Goal: Task Accomplishment & Management: Manage account settings

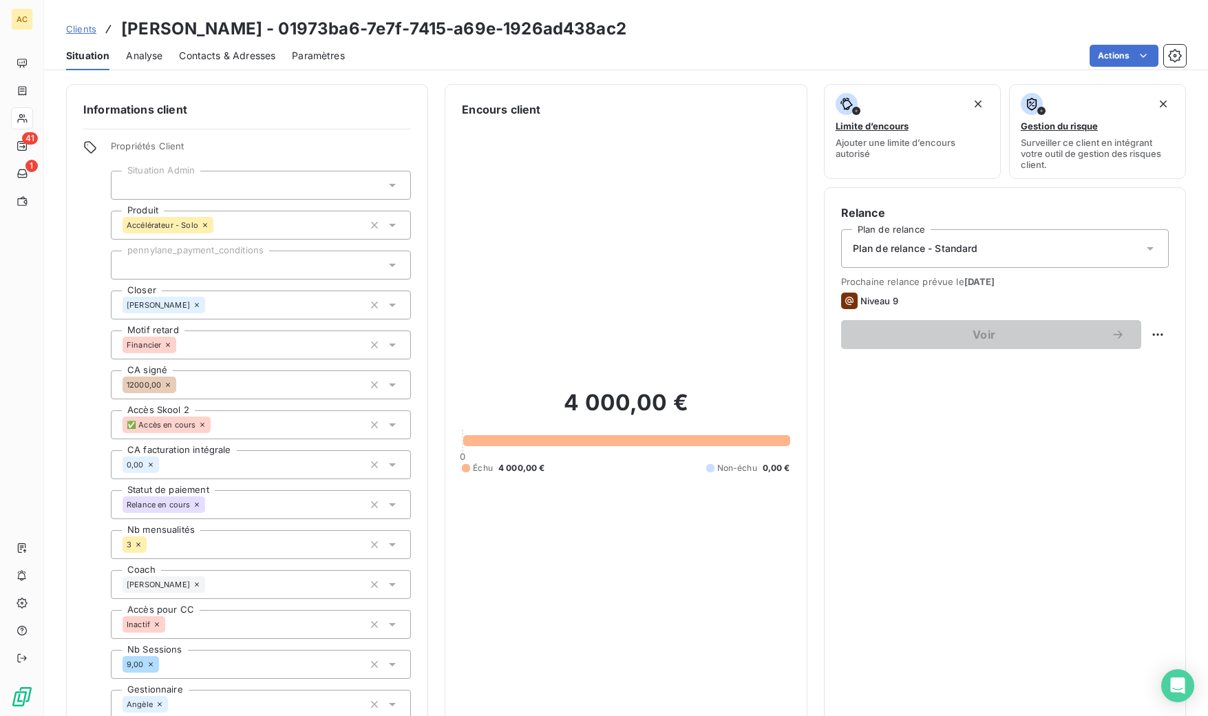
click at [80, 32] on span "Clients" at bounding box center [81, 28] width 30 height 11
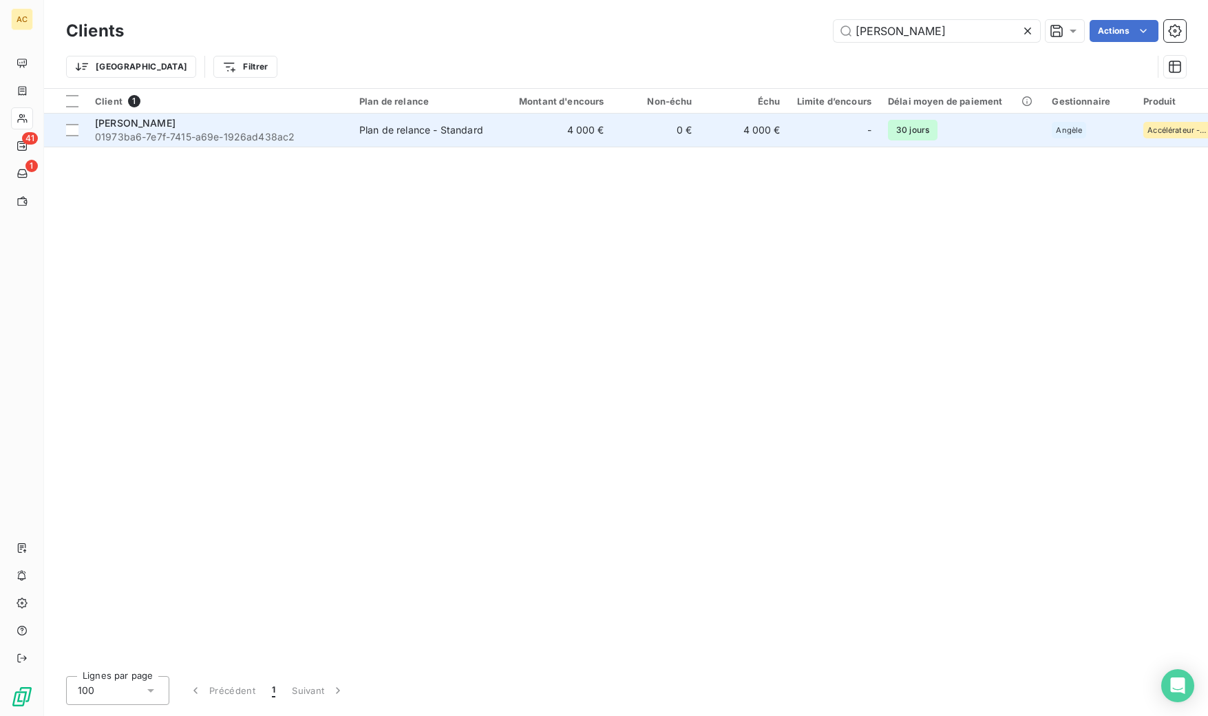
click at [197, 129] on div "[PERSON_NAME]" at bounding box center [219, 123] width 248 height 14
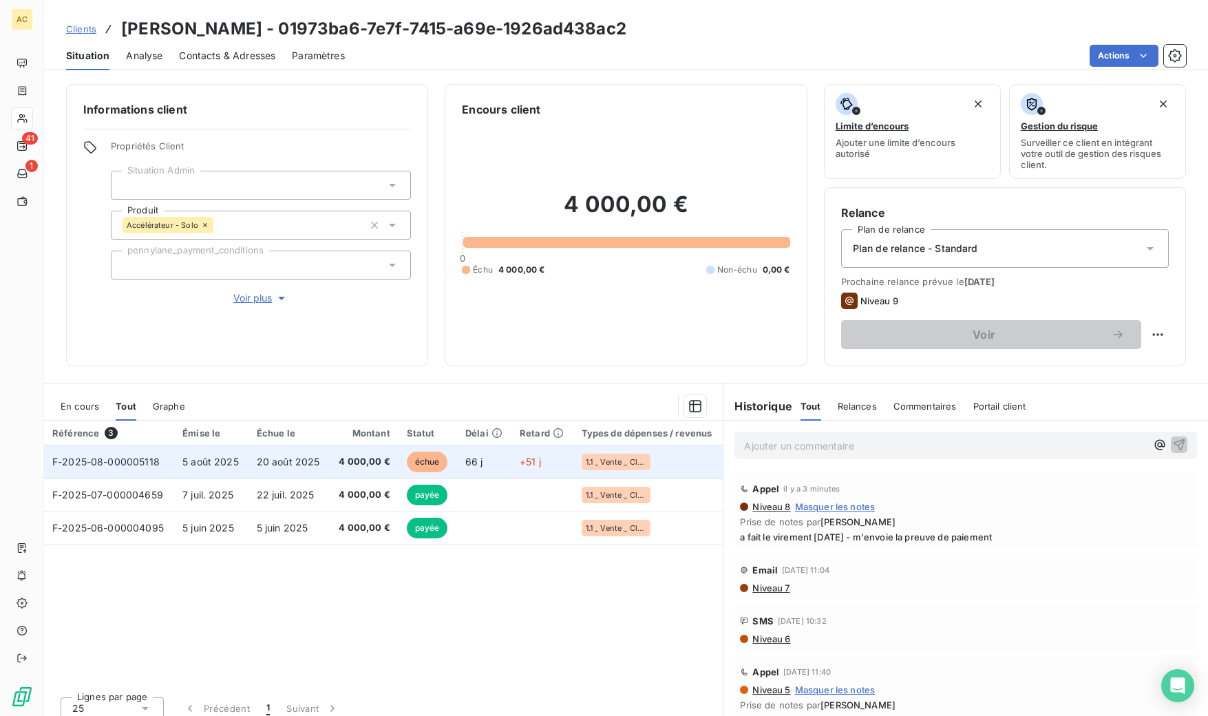
click at [192, 465] on span "5 août 2025" at bounding box center [210, 462] width 56 height 12
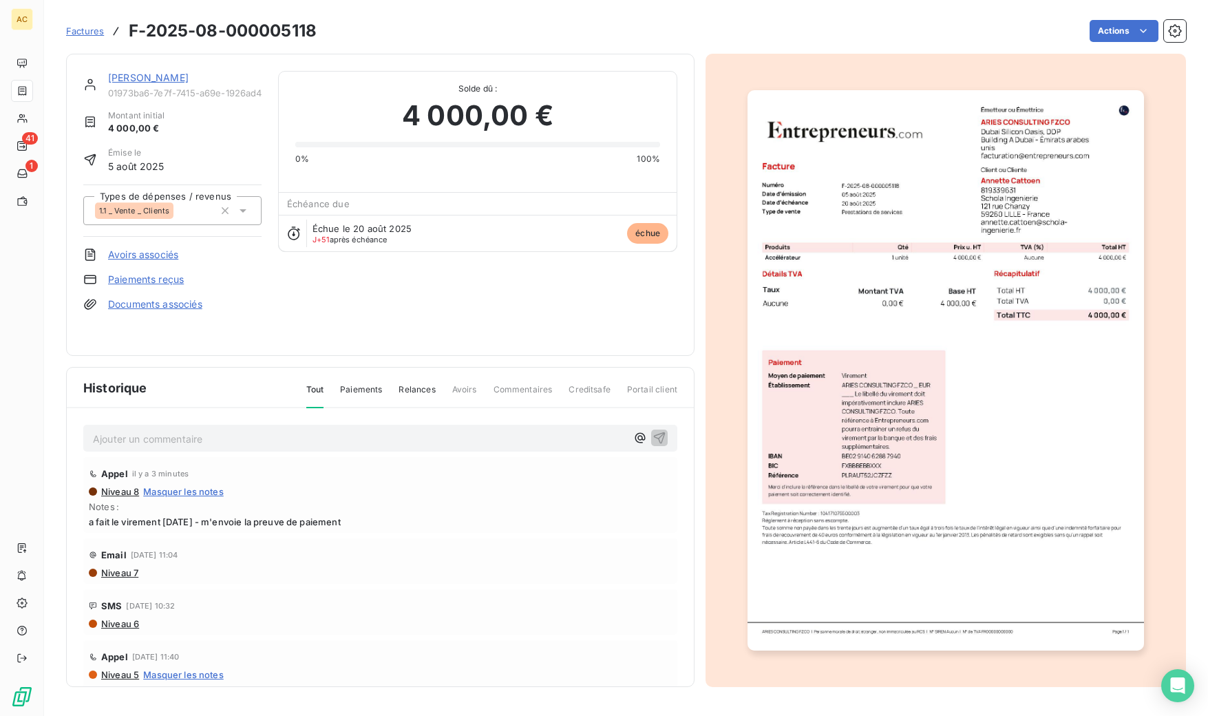
click at [175, 442] on p "Ajouter un commentaire ﻿" at bounding box center [359, 438] width 533 height 17
click at [138, 81] on link "[PERSON_NAME]" at bounding box center [148, 78] width 81 height 12
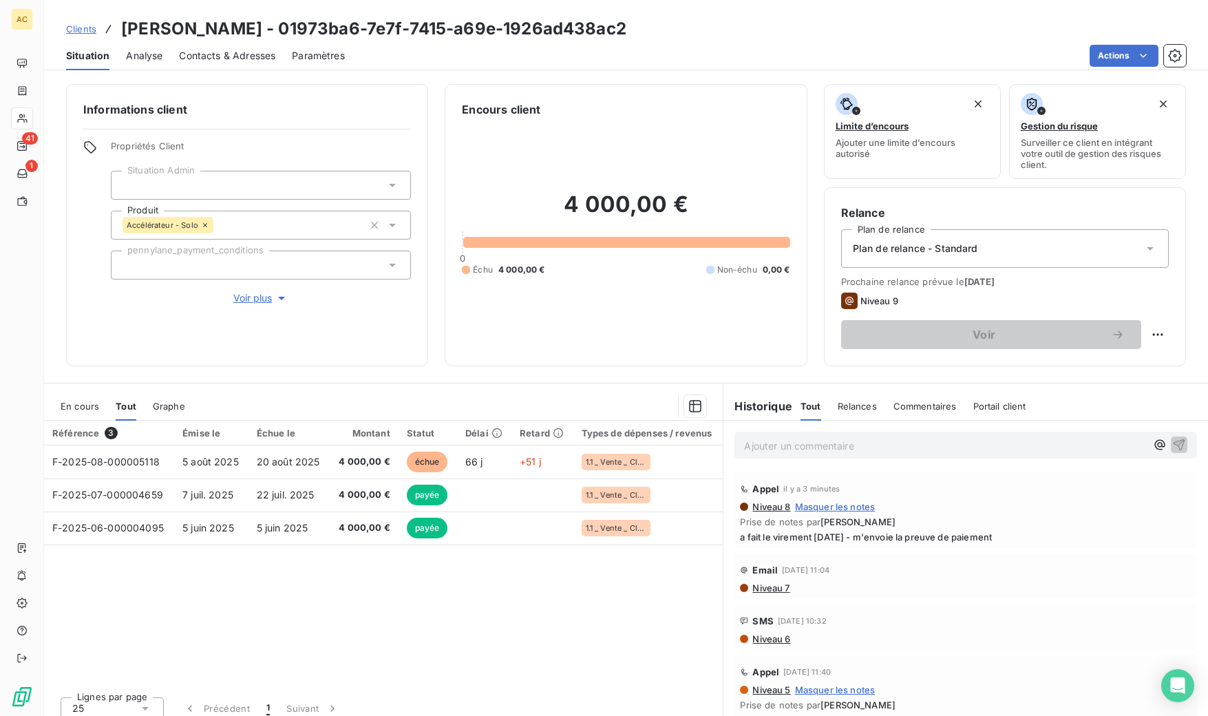
click at [250, 299] on span "Voir plus" at bounding box center [260, 298] width 55 height 14
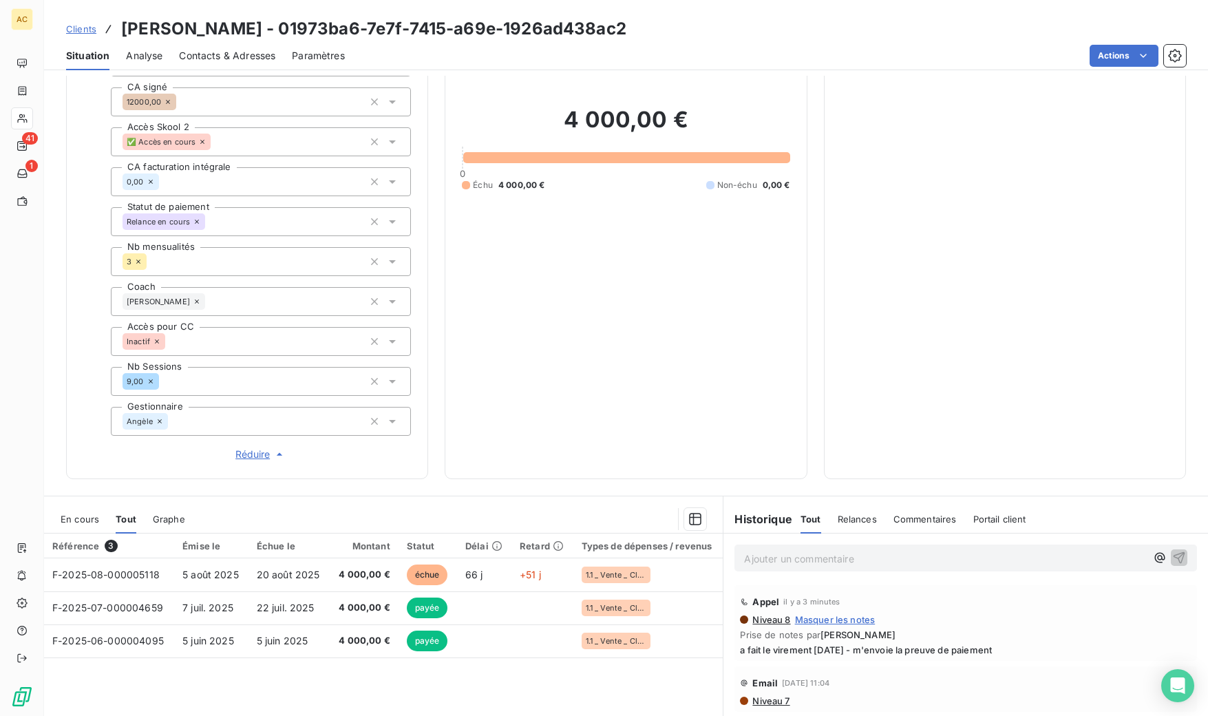
scroll to position [407, 0]
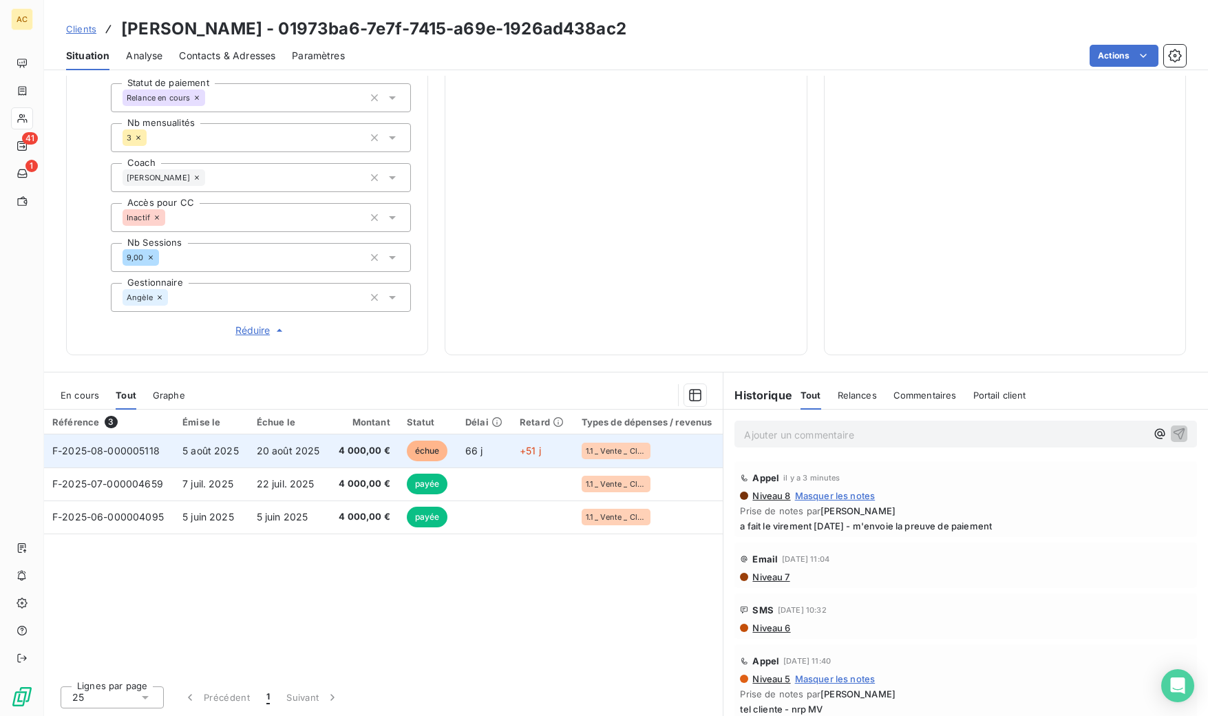
click at [320, 447] on td "20 août 2025" at bounding box center [288, 450] width 81 height 33
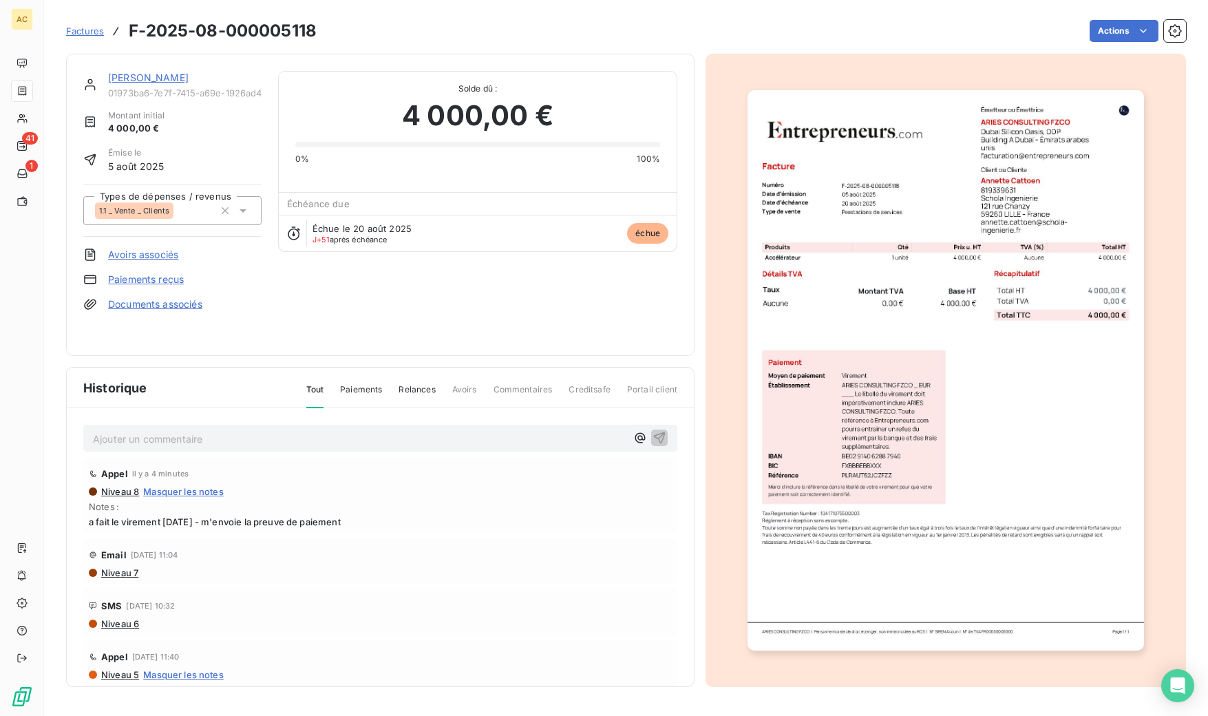
click at [152, 303] on link "Documents associés" at bounding box center [155, 304] width 94 height 14
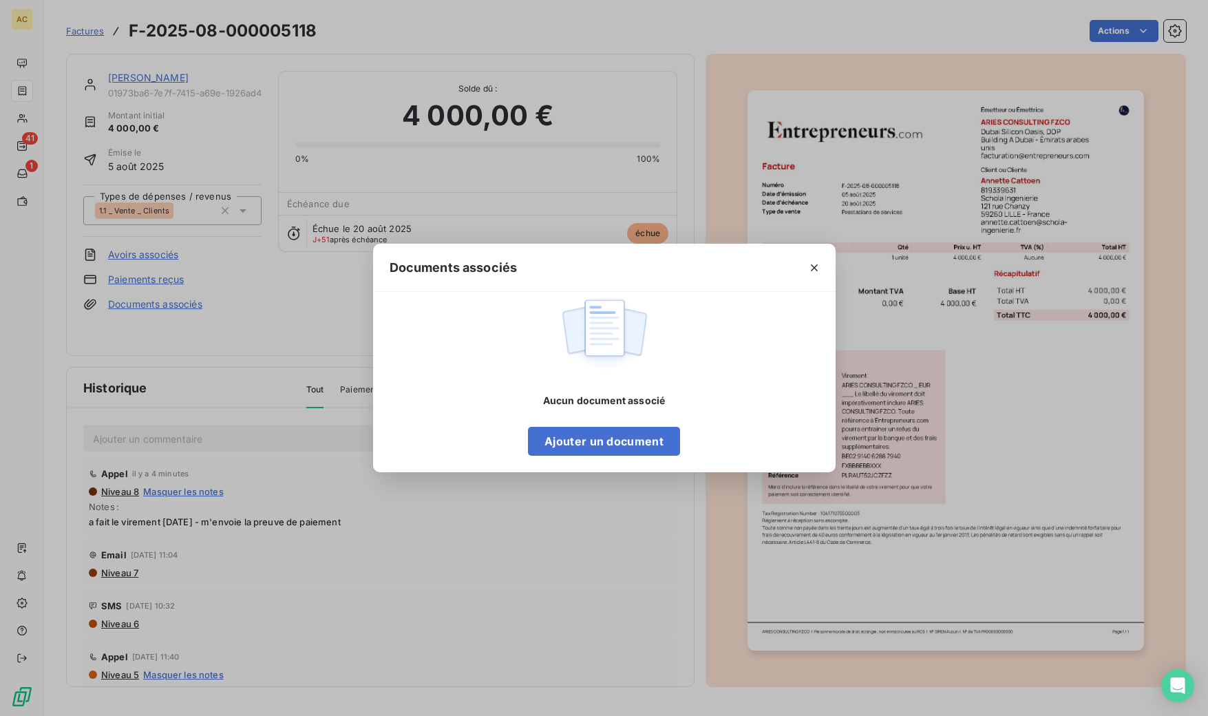
click at [150, 312] on div "Documents associés Aucun document associé Ajouter un document" at bounding box center [604, 358] width 1208 height 716
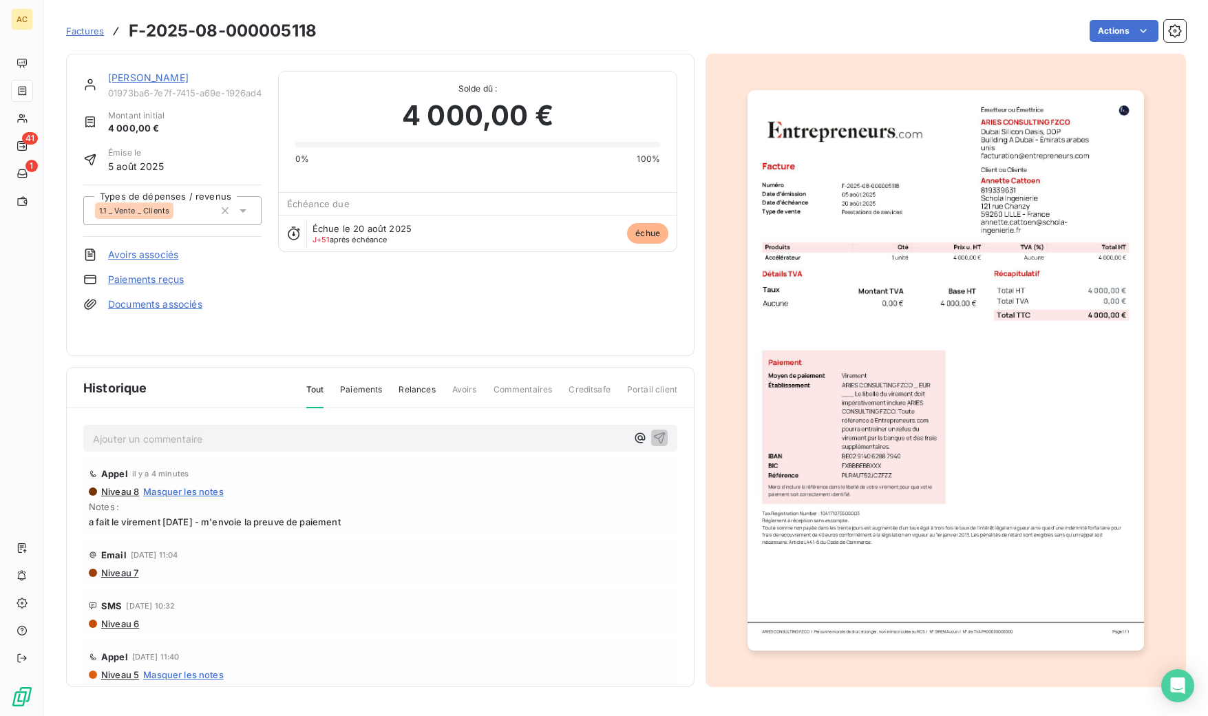
click at [183, 306] on link "Documents associés" at bounding box center [155, 304] width 94 height 14
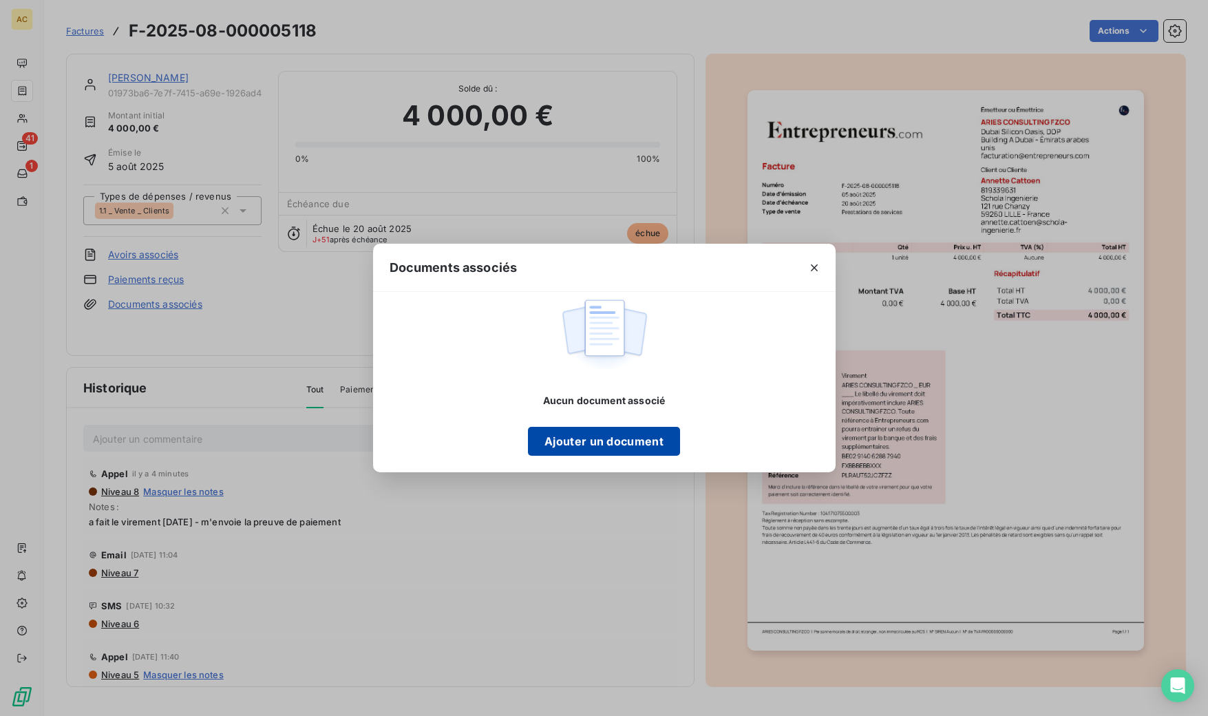
click at [587, 448] on button "Ajouter un document" at bounding box center [604, 441] width 152 height 29
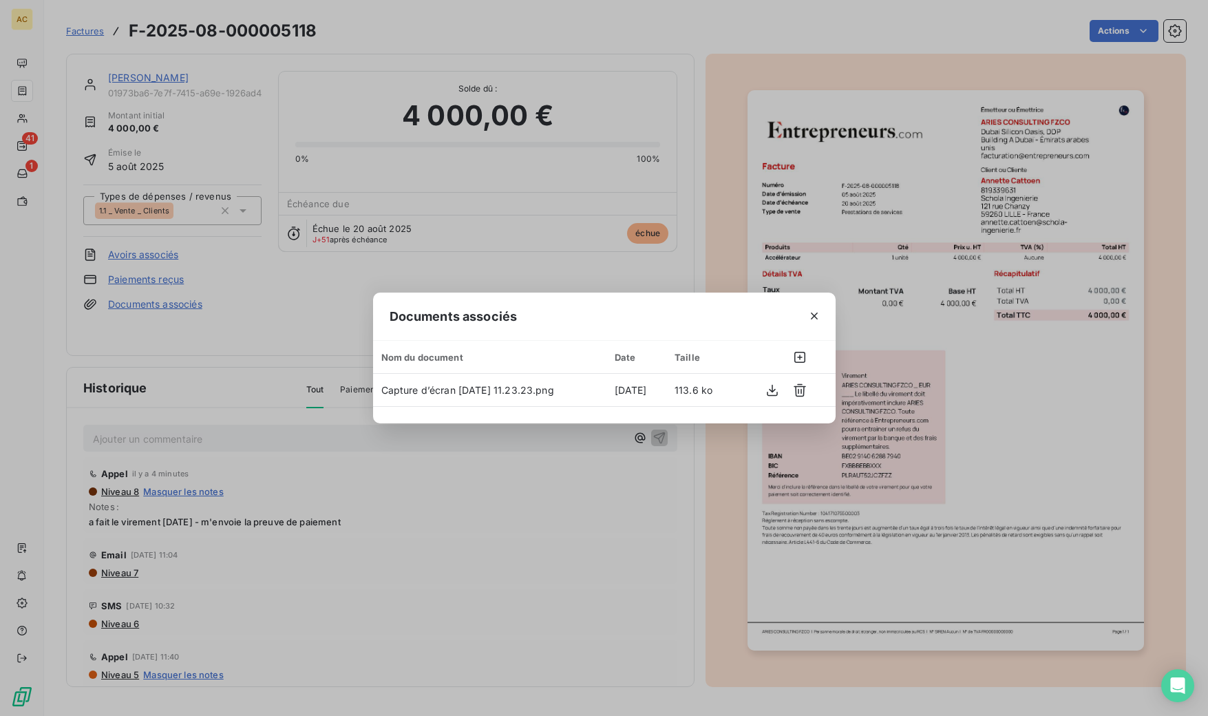
click at [809, 311] on icon "button" at bounding box center [814, 316] width 14 height 14
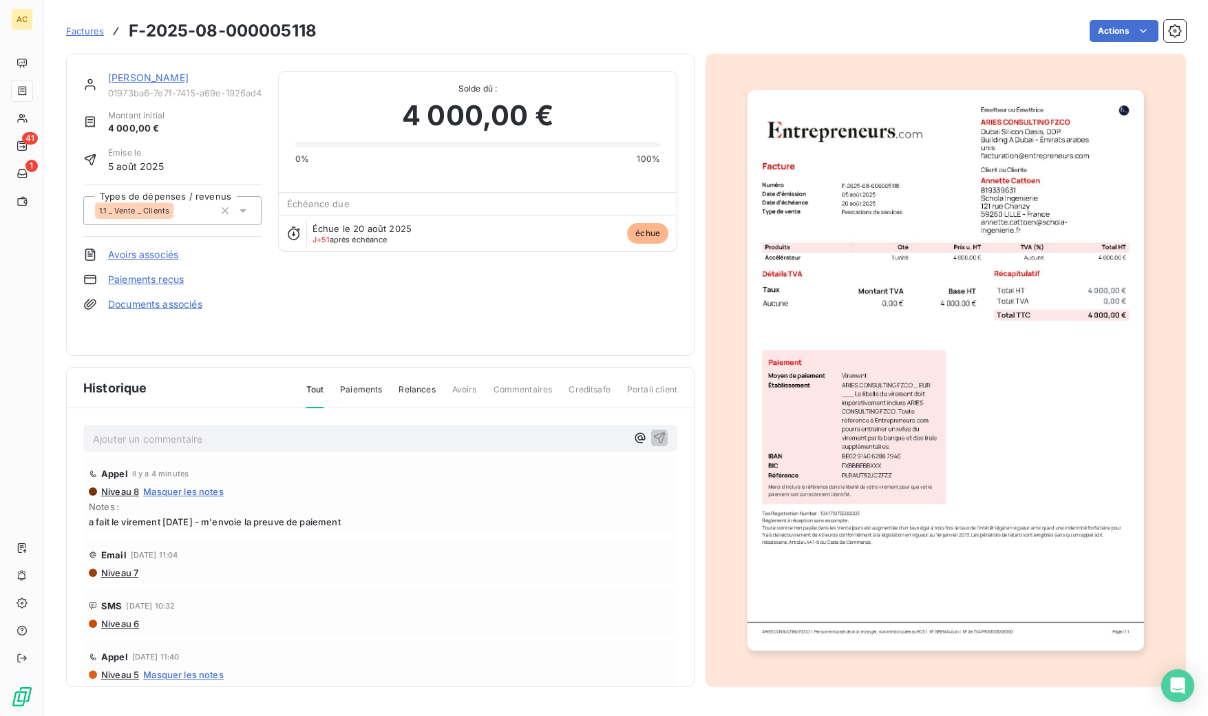
click at [398, 430] on p "Ajouter un commentaire ﻿" at bounding box center [359, 438] width 533 height 17
click at [654, 438] on icon "button" at bounding box center [660, 437] width 12 height 12
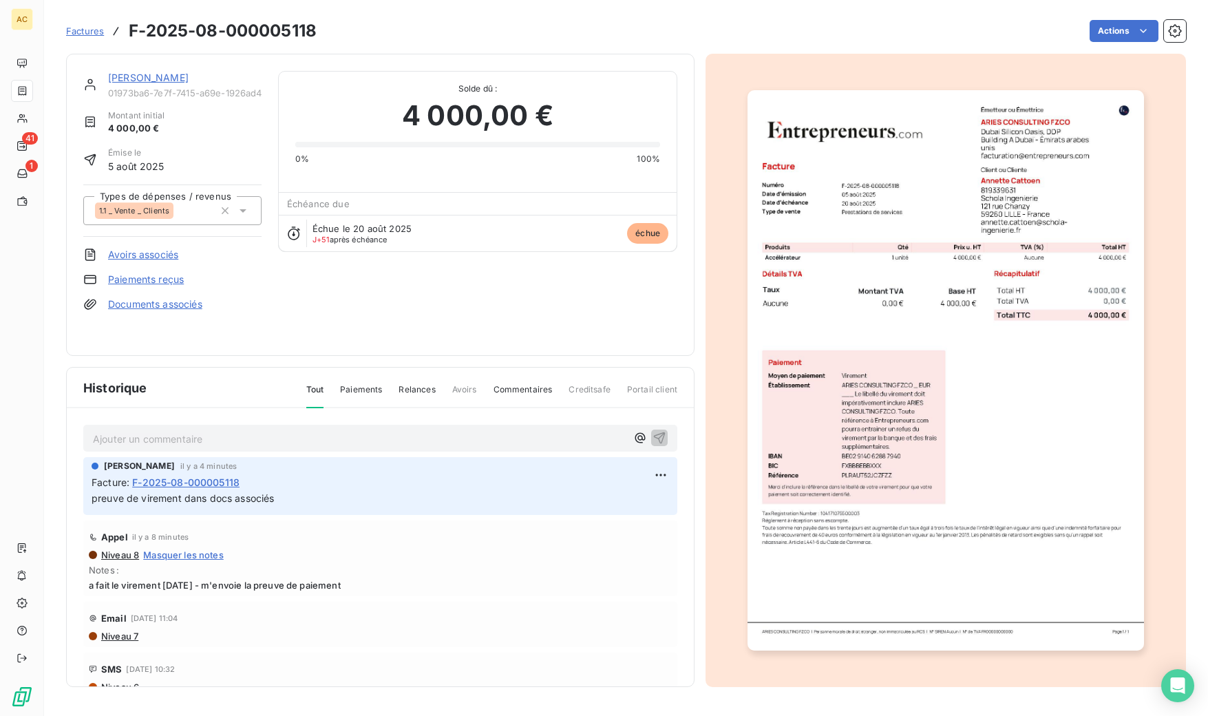
click at [85, 26] on span "Factures" at bounding box center [85, 30] width 38 height 11
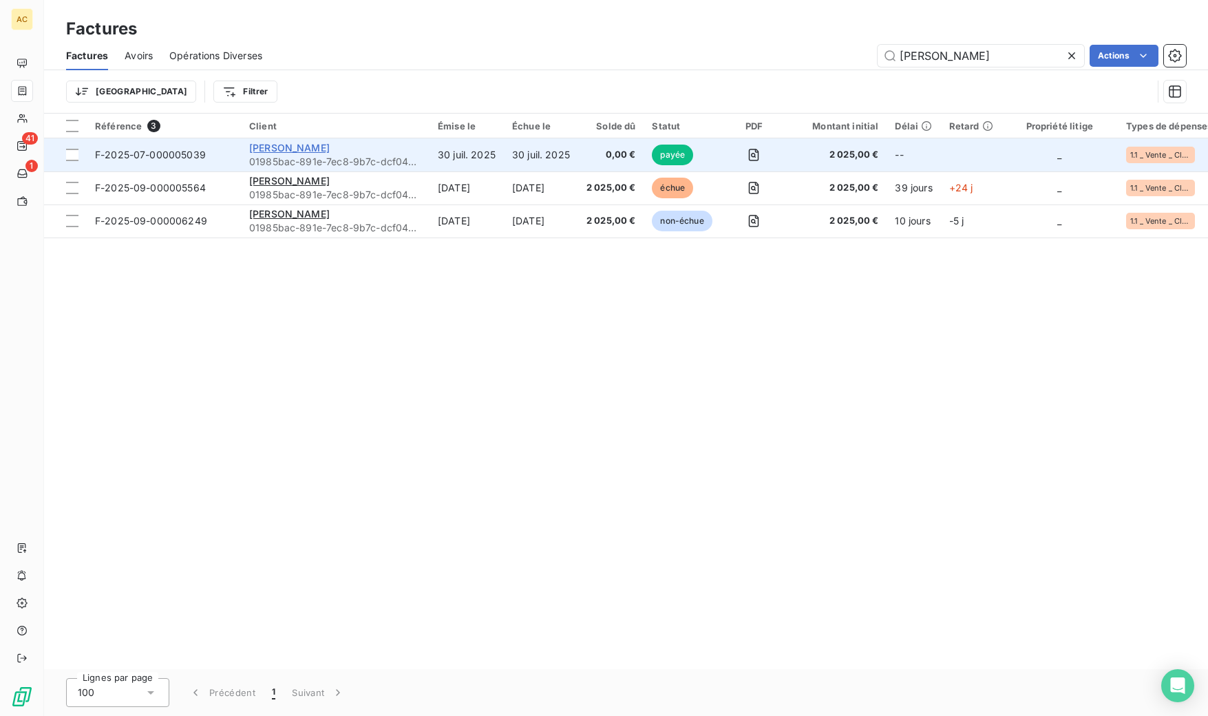
type input "[PERSON_NAME]"
click at [286, 143] on span "[PERSON_NAME]" at bounding box center [289, 148] width 81 height 12
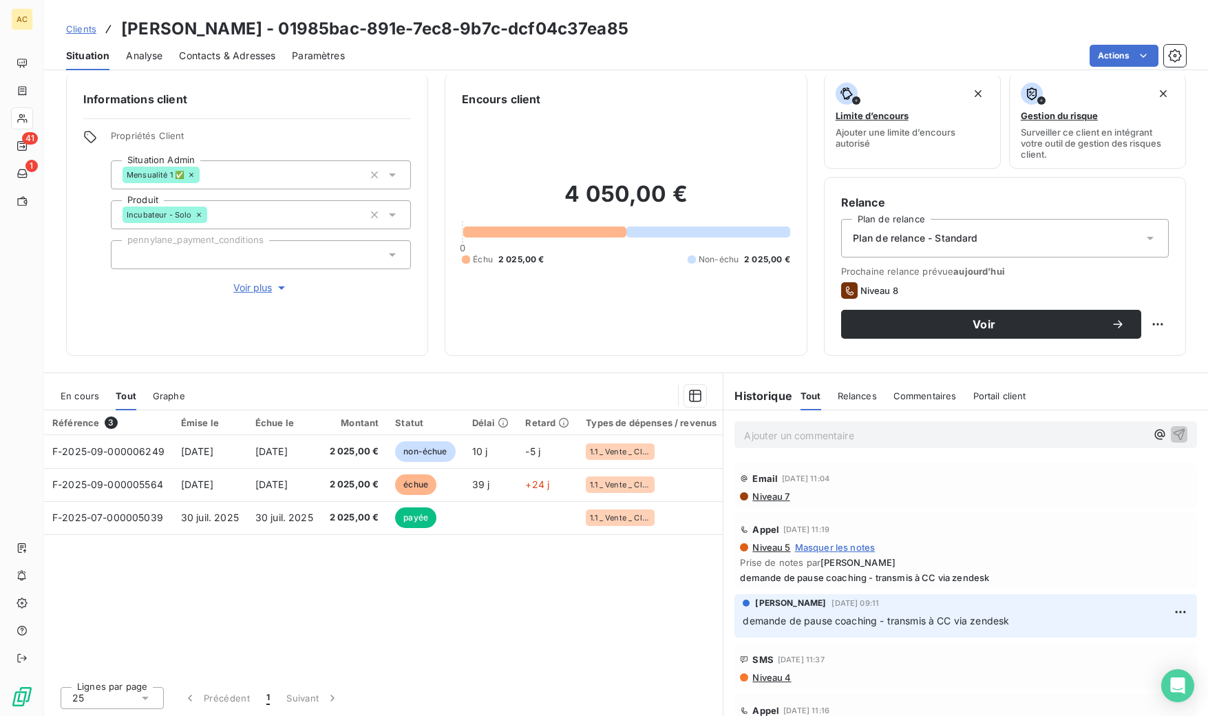
scroll to position [11, 0]
click at [261, 61] on span "Contacts & Adresses" at bounding box center [227, 56] width 96 height 14
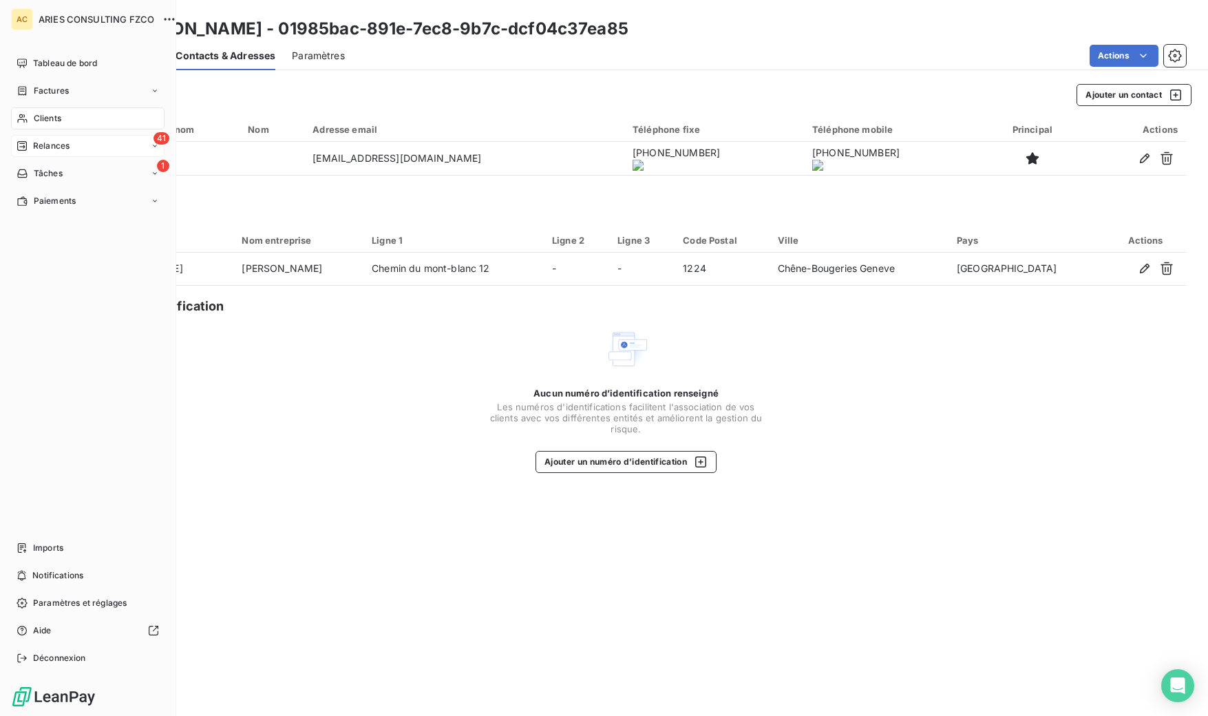
click at [44, 147] on span "Relances" at bounding box center [51, 146] width 36 height 12
